Goal: Check status: Check status

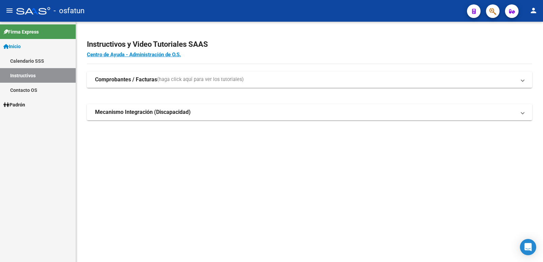
click at [44, 103] on link "Padrón" at bounding box center [38, 104] width 76 height 15
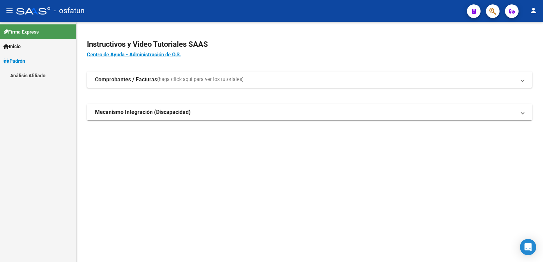
click at [52, 121] on div "Firma Express Inicio Calendario SSS Instructivos Contacto OS Padrón Análisis Af…" at bounding box center [38, 142] width 76 height 241
click at [42, 75] on link "Análisis Afiliado" at bounding box center [38, 75] width 76 height 15
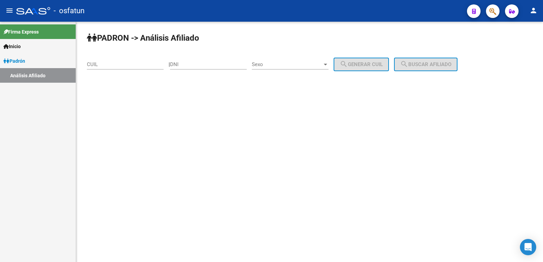
click at [207, 67] on div "DNI" at bounding box center [208, 62] width 77 height 15
click at [204, 63] on input "DNI" at bounding box center [208, 64] width 77 height 6
paste input "18109143"
type input "18109143"
click at [284, 65] on span "Sexo" at bounding box center [287, 64] width 71 height 6
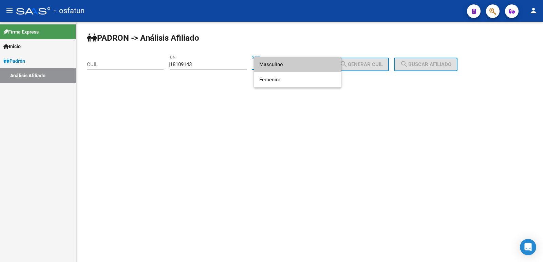
click at [284, 63] on span "Masculino" at bounding box center [297, 64] width 77 height 15
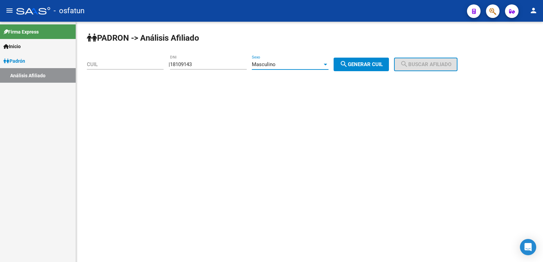
drag, startPoint x: 365, startPoint y: 60, endPoint x: 421, endPoint y: 71, distance: 56.3
click at [367, 61] on button "search Generar CUIL" at bounding box center [360, 65] width 55 height 14
type input "20-18109143-7"
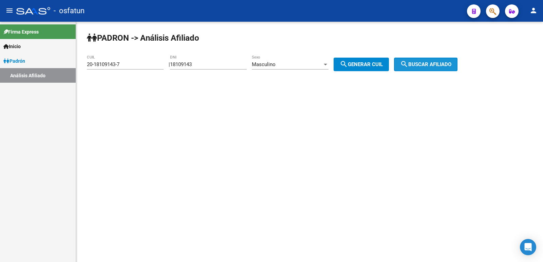
click at [432, 64] on span "search Buscar afiliado" at bounding box center [425, 64] width 51 height 6
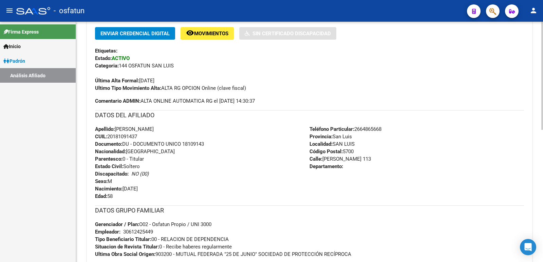
scroll to position [294, 0]
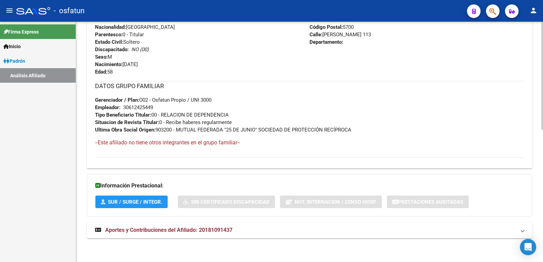
click at [169, 226] on mat-expansion-panel-header "Aportes y Contribuciones del Afiliado: 20181091437" at bounding box center [309, 230] width 445 height 16
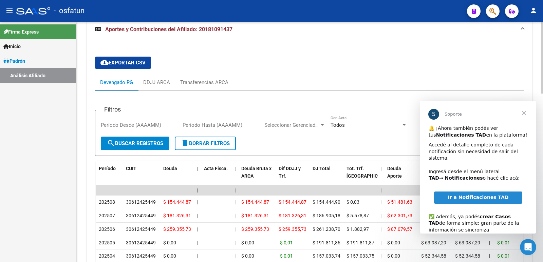
scroll to position [565, 0]
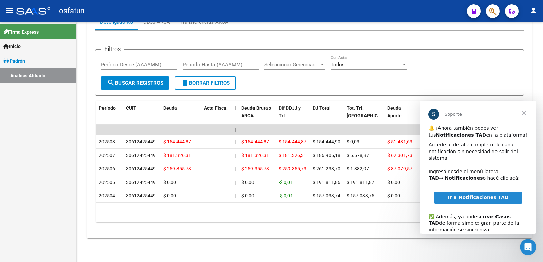
click at [524, 113] on span "Cerrar" at bounding box center [524, 113] width 24 height 24
